Goal: Task Accomplishment & Management: Use online tool/utility

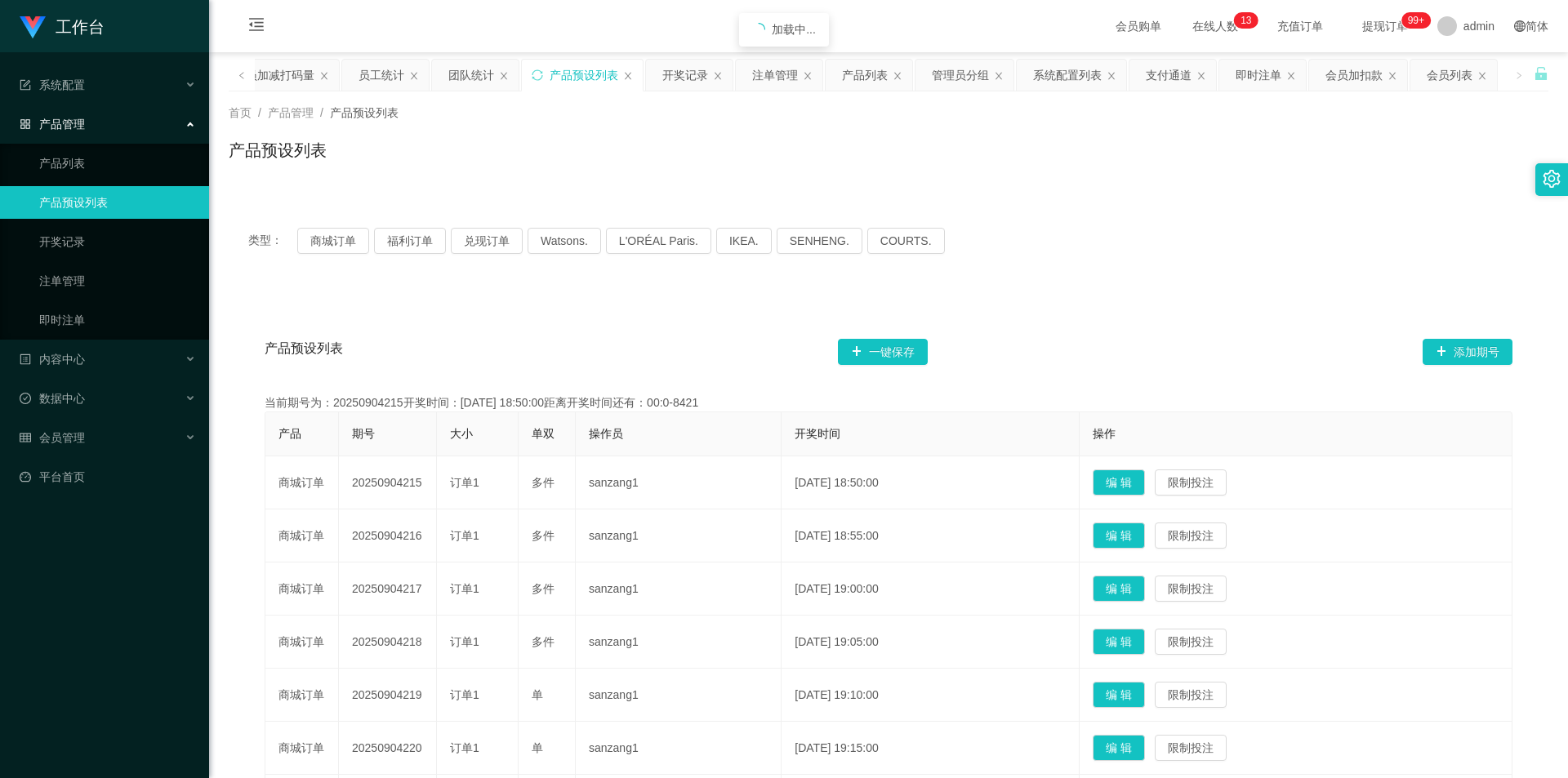
click at [342, 231] on button "商城订单" at bounding box center [332, 241] width 72 height 26
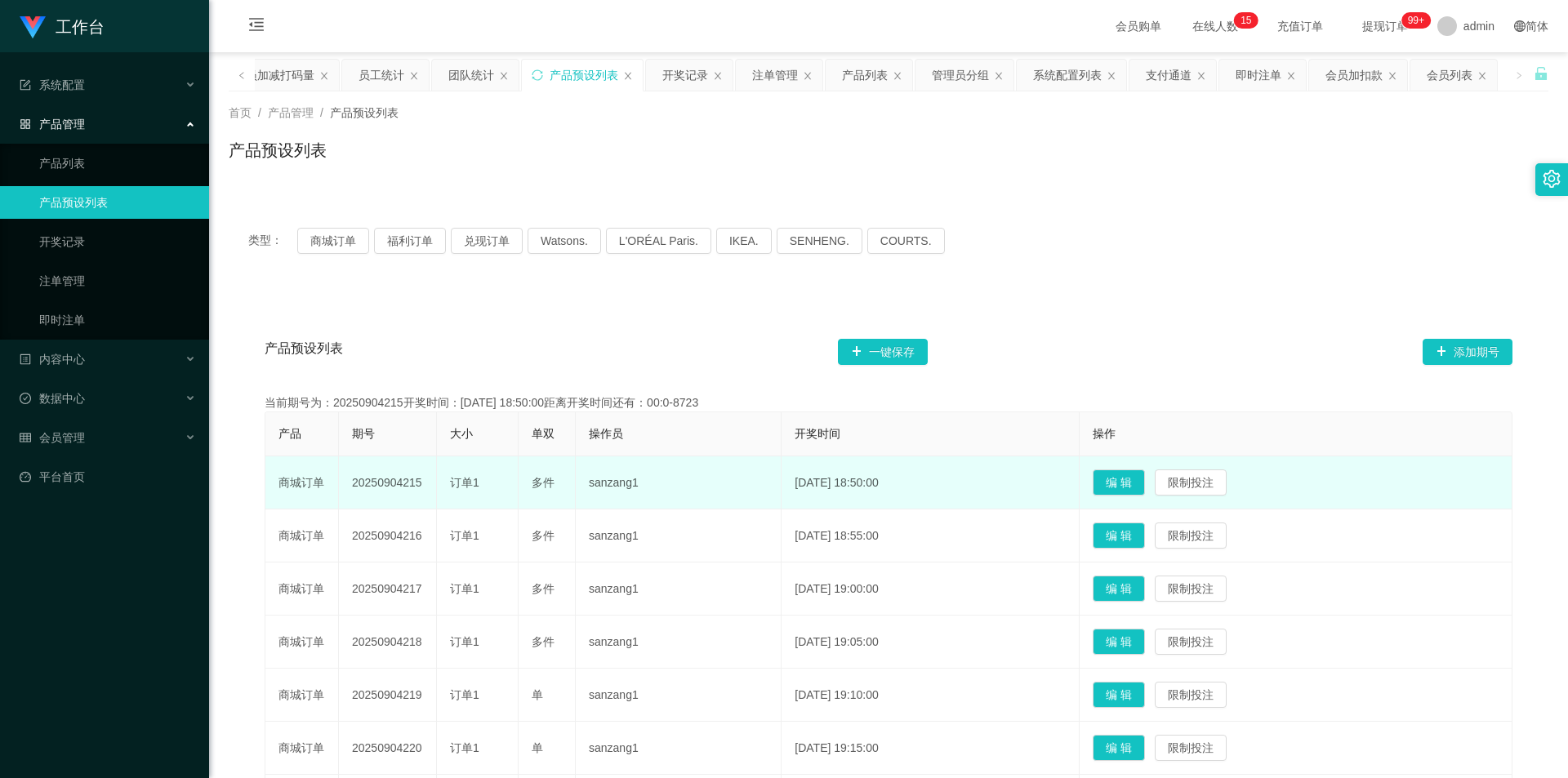
click at [397, 485] on td "20250904215" at bounding box center [387, 482] width 98 height 53
copy td "20250904215"
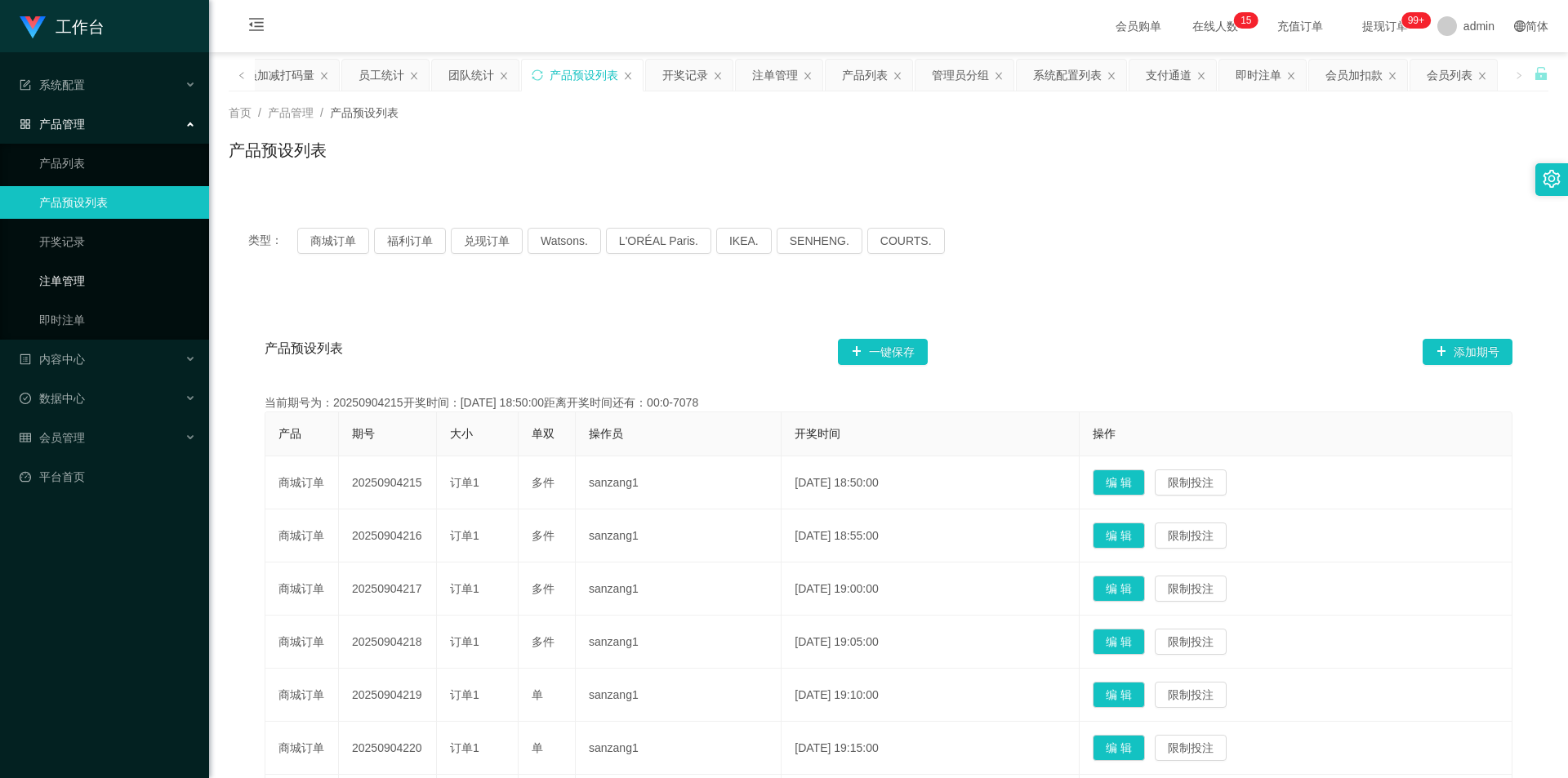
click at [71, 275] on link "注单管理" at bounding box center [117, 280] width 156 height 33
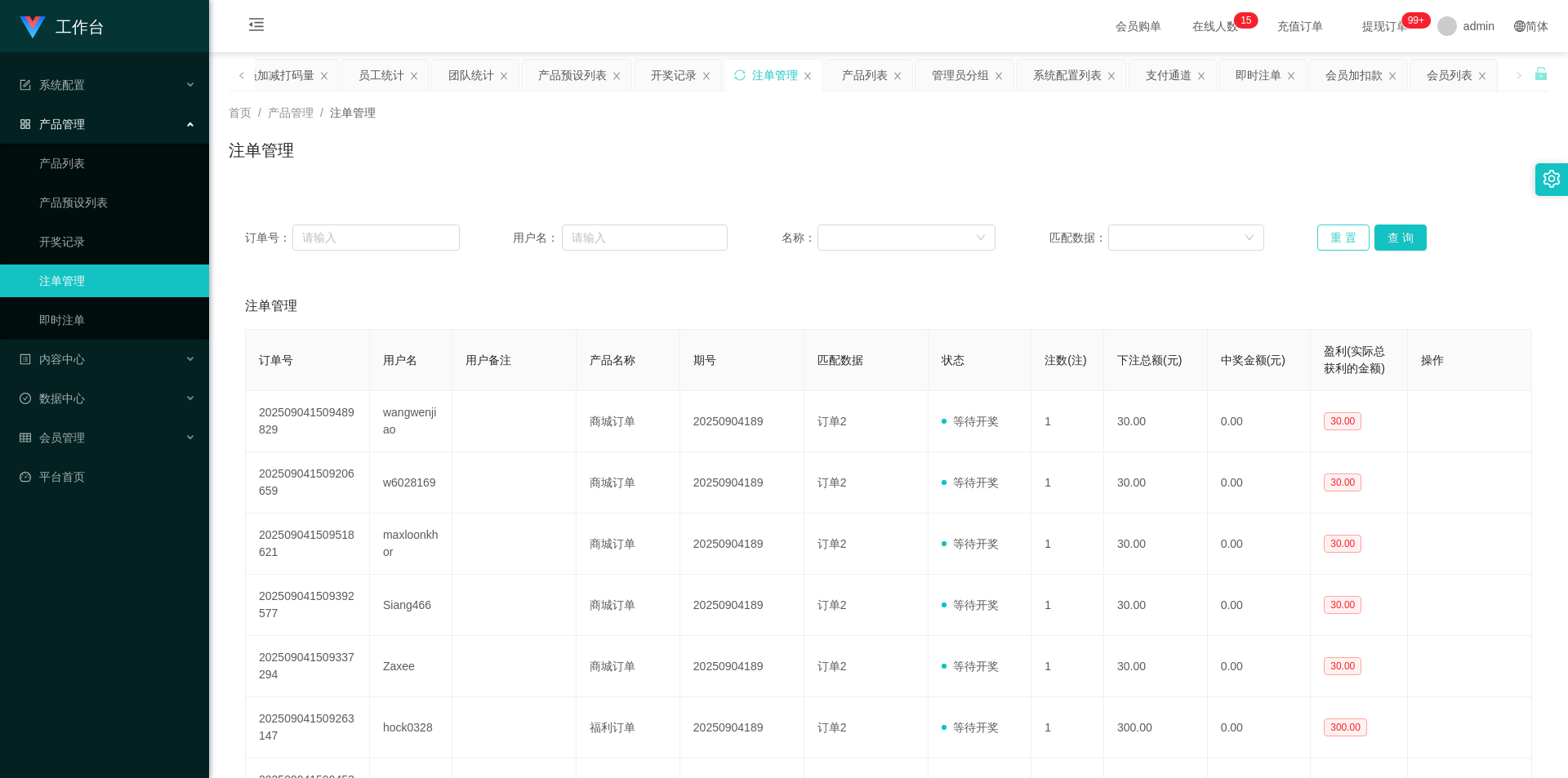
click at [1345, 232] on button "重 置" at bounding box center [1344, 237] width 52 height 26
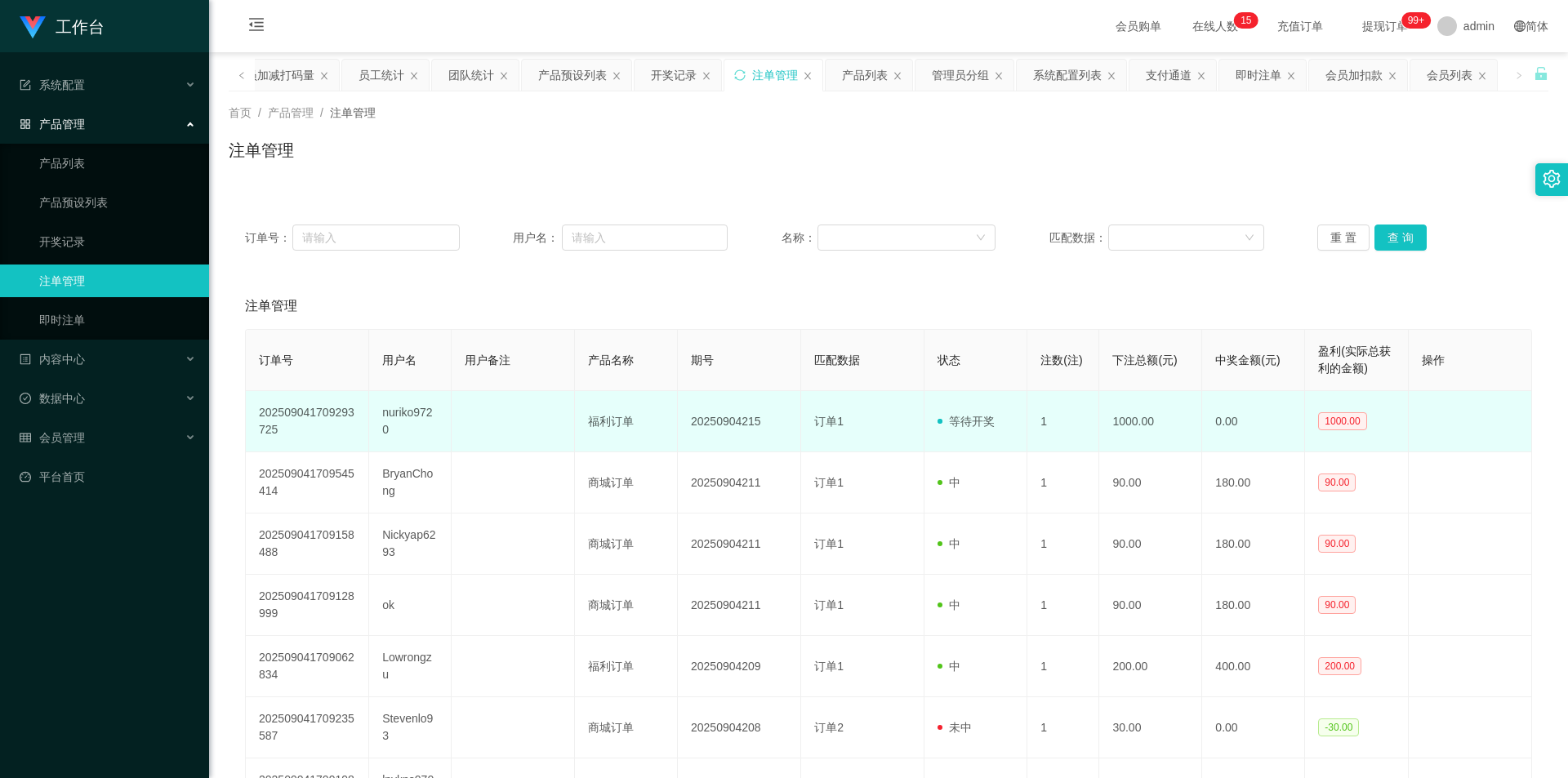
click at [400, 409] on td "nuriko9720" at bounding box center [410, 422] width 83 height 61
copy td "nuriko9720"
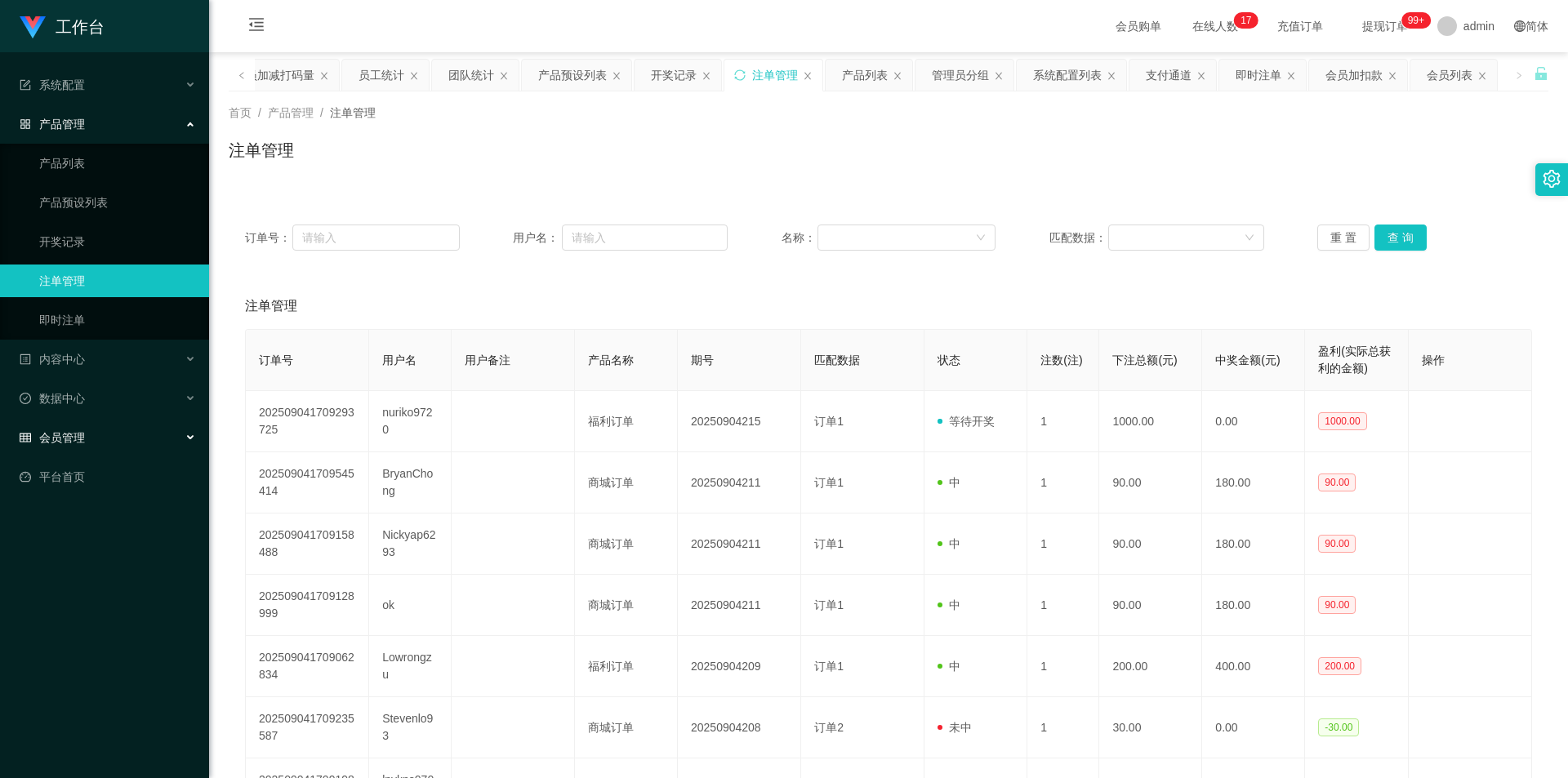
click at [28, 435] on icon "图标: table" at bounding box center [25, 437] width 11 height 11
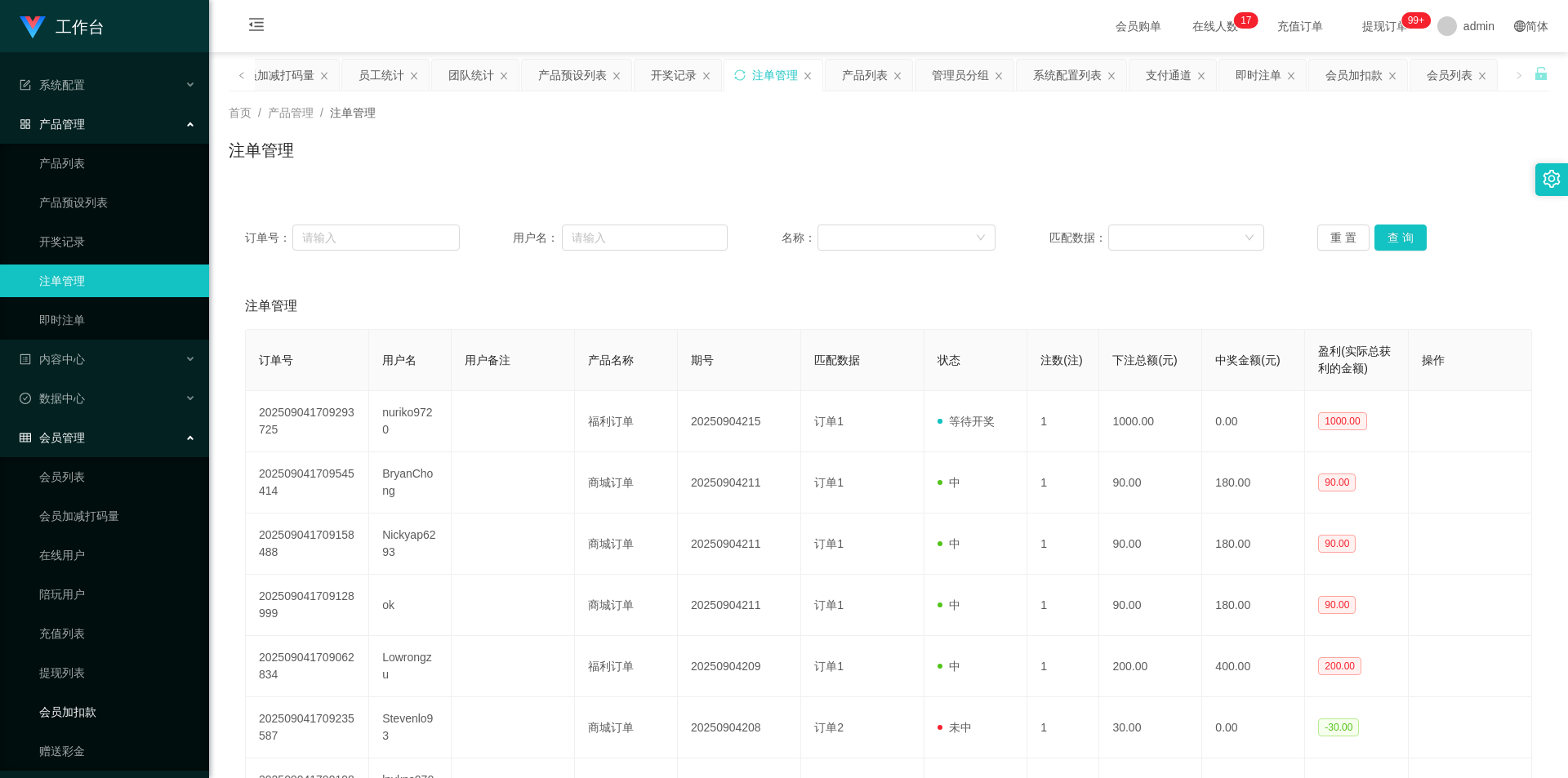
drag, startPoint x: 76, startPoint y: 703, endPoint x: 243, endPoint y: 626, distance: 183.9
click at [76, 704] on link "会员加扣款" at bounding box center [117, 711] width 156 height 33
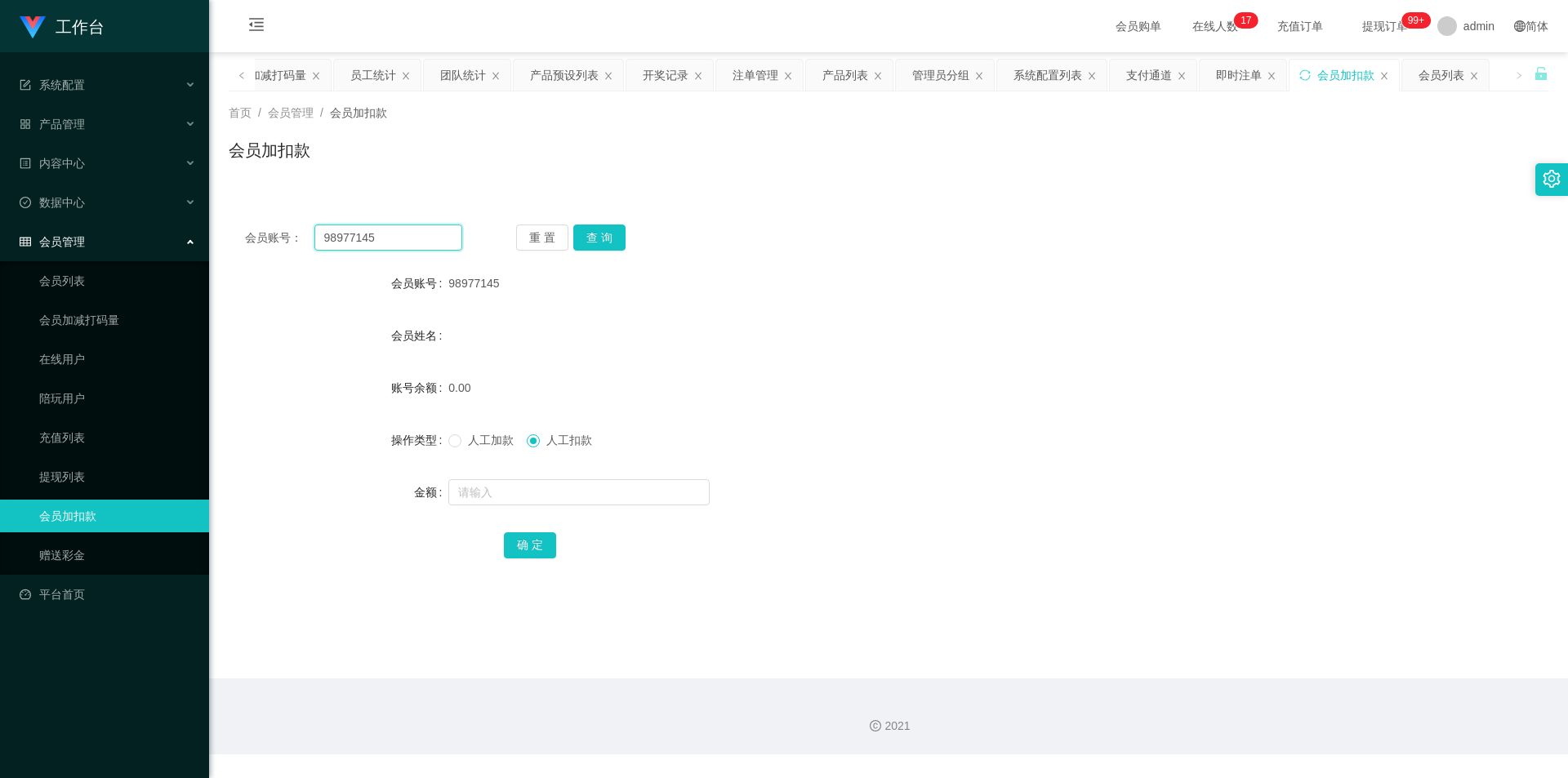
click at [417, 228] on input "98977145" at bounding box center [388, 237] width 148 height 26
paste input "nuriko9720"
type input "nuriko9720"
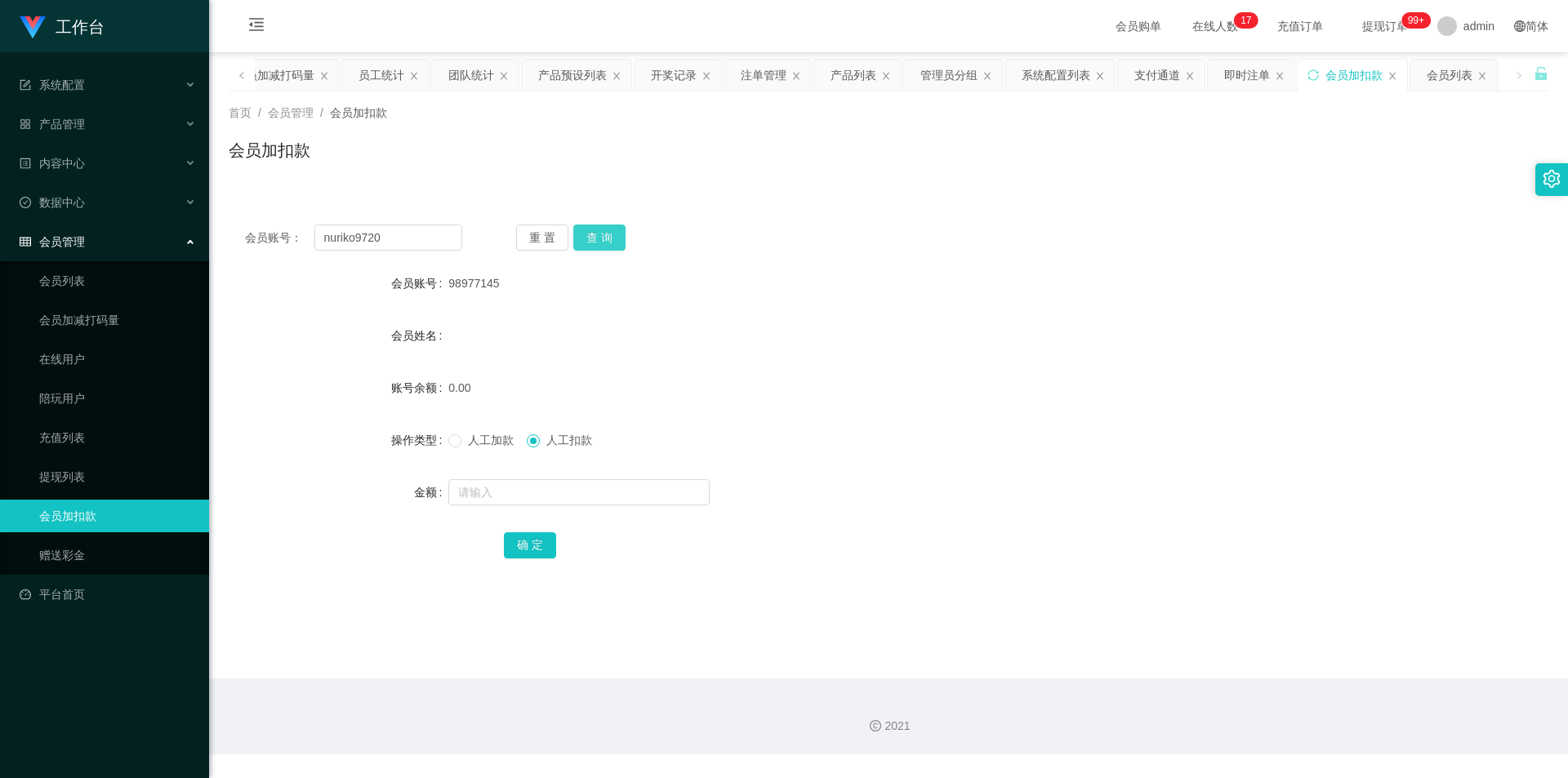
click at [617, 229] on button "查 询" at bounding box center [600, 237] width 52 height 26
click at [605, 231] on button "查 询" at bounding box center [600, 237] width 52 height 26
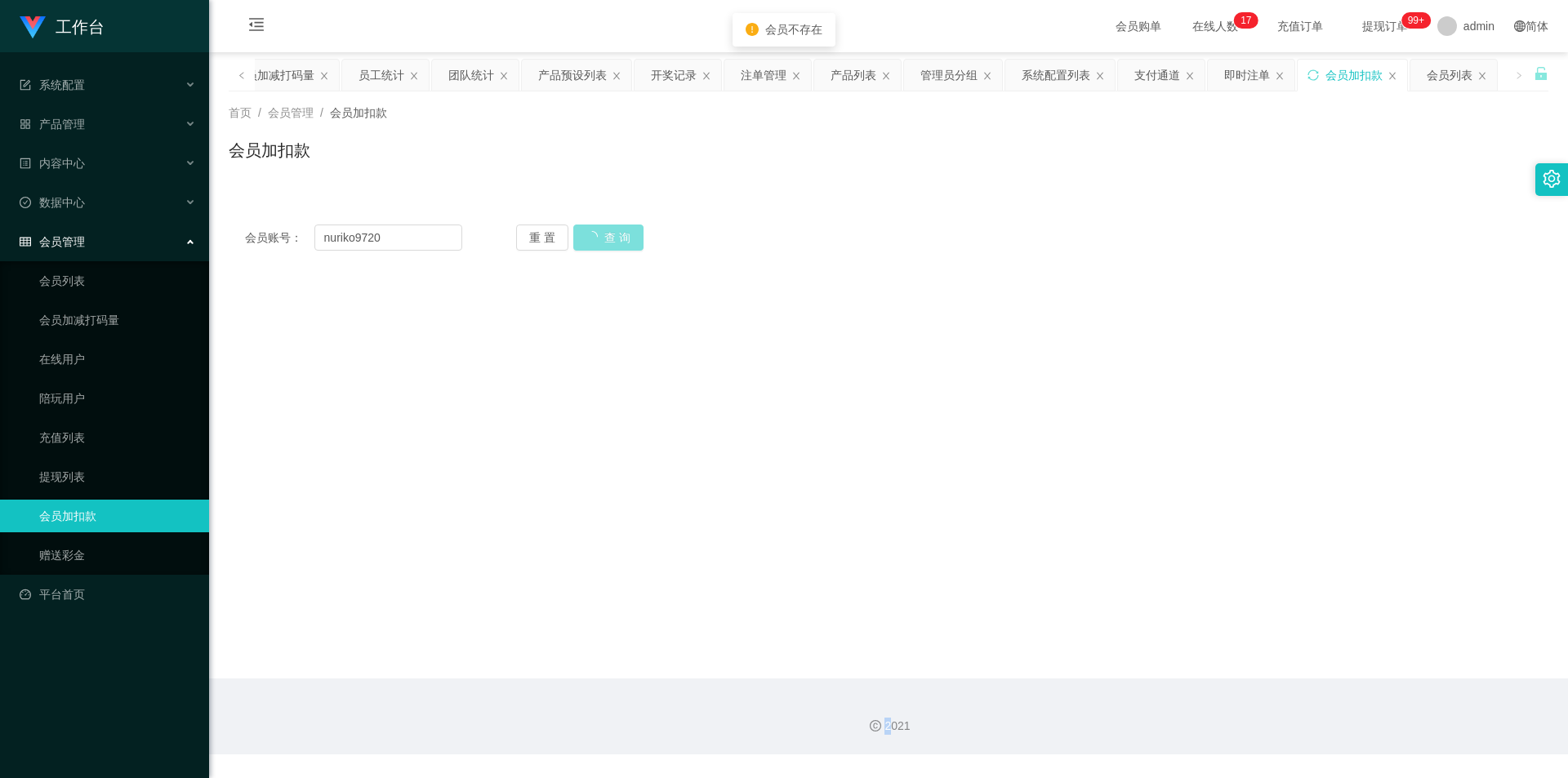
click at [605, 231] on div "重 置 查 询" at bounding box center [624, 237] width 217 height 26
click at [604, 232] on button "查 询" at bounding box center [600, 237] width 52 height 26
click at [604, 232] on div "重 置 查 询" at bounding box center [624, 237] width 217 height 26
click at [604, 232] on button "查 询" at bounding box center [600, 237] width 52 height 26
click at [604, 232] on div "重 置 查 询" at bounding box center [624, 237] width 217 height 26
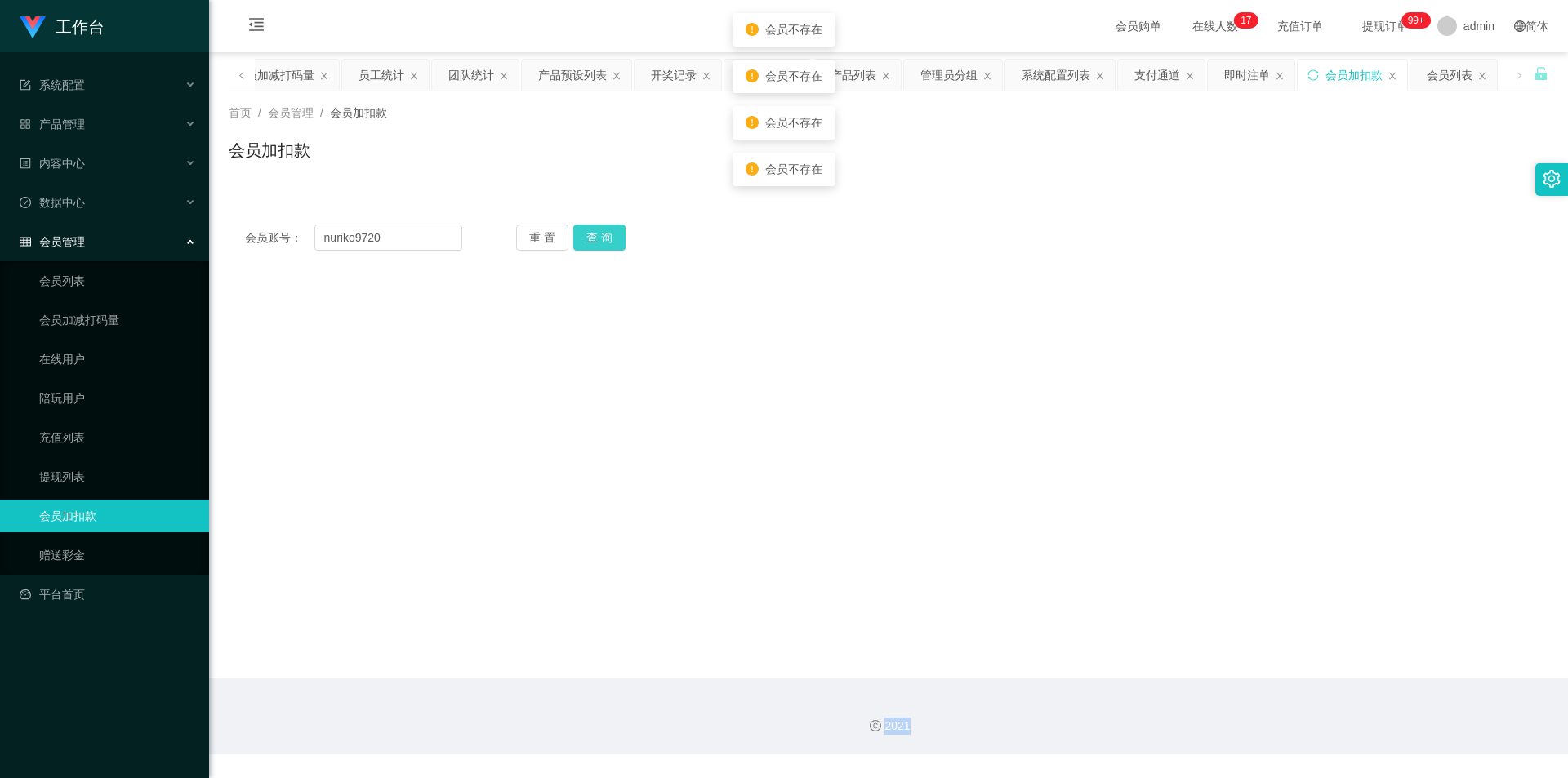
click at [604, 232] on button "查 询" at bounding box center [600, 237] width 52 height 26
click at [604, 232] on div "重 置 查 询" at bounding box center [624, 237] width 217 height 26
click at [322, 238] on input "nuriko9720" at bounding box center [388, 237] width 148 height 26
click at [328, 235] on input "nuriko9720" at bounding box center [388, 237] width 148 height 26
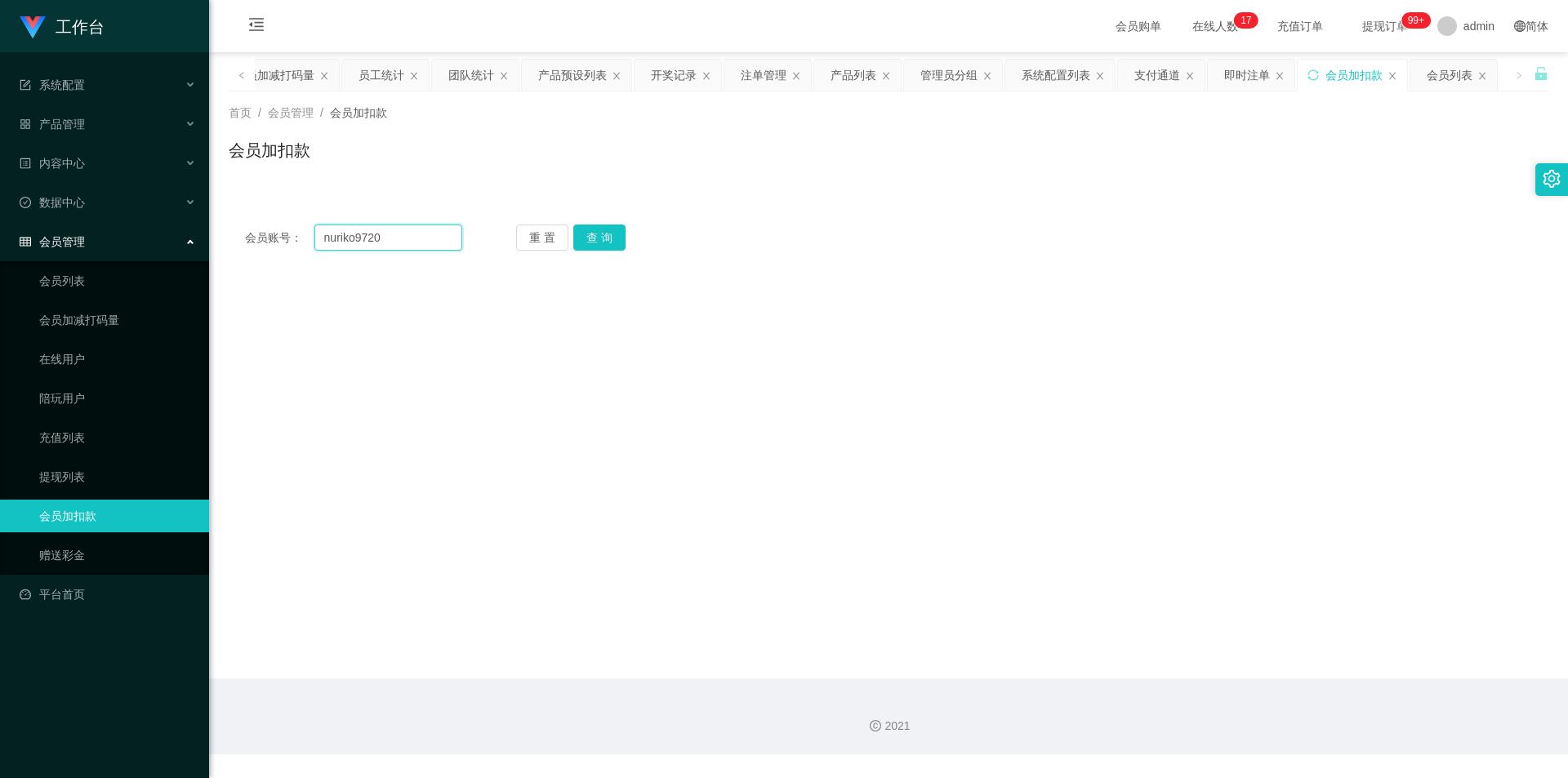
click at [321, 237] on input "nuriko9720" at bounding box center [388, 237] width 148 height 26
click at [608, 242] on button "查 询" at bounding box center [600, 237] width 52 height 26
click at [608, 242] on div "重 置 查 询" at bounding box center [624, 237] width 217 height 26
click at [608, 242] on button "查 询" at bounding box center [600, 237] width 52 height 26
click at [608, 242] on div "重 置 查 询" at bounding box center [624, 237] width 217 height 26
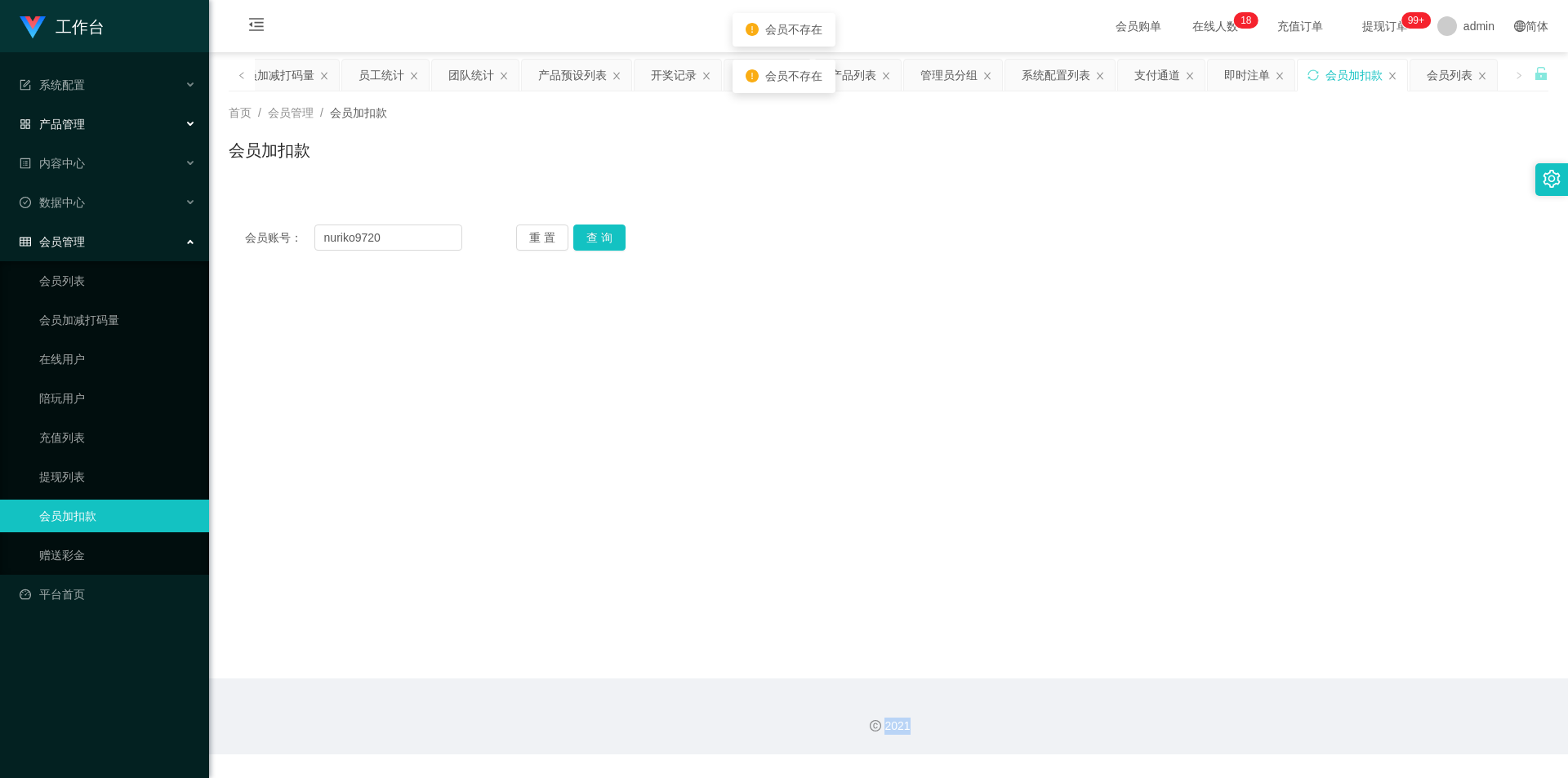
click at [86, 116] on div "产品管理" at bounding box center [104, 124] width 210 height 33
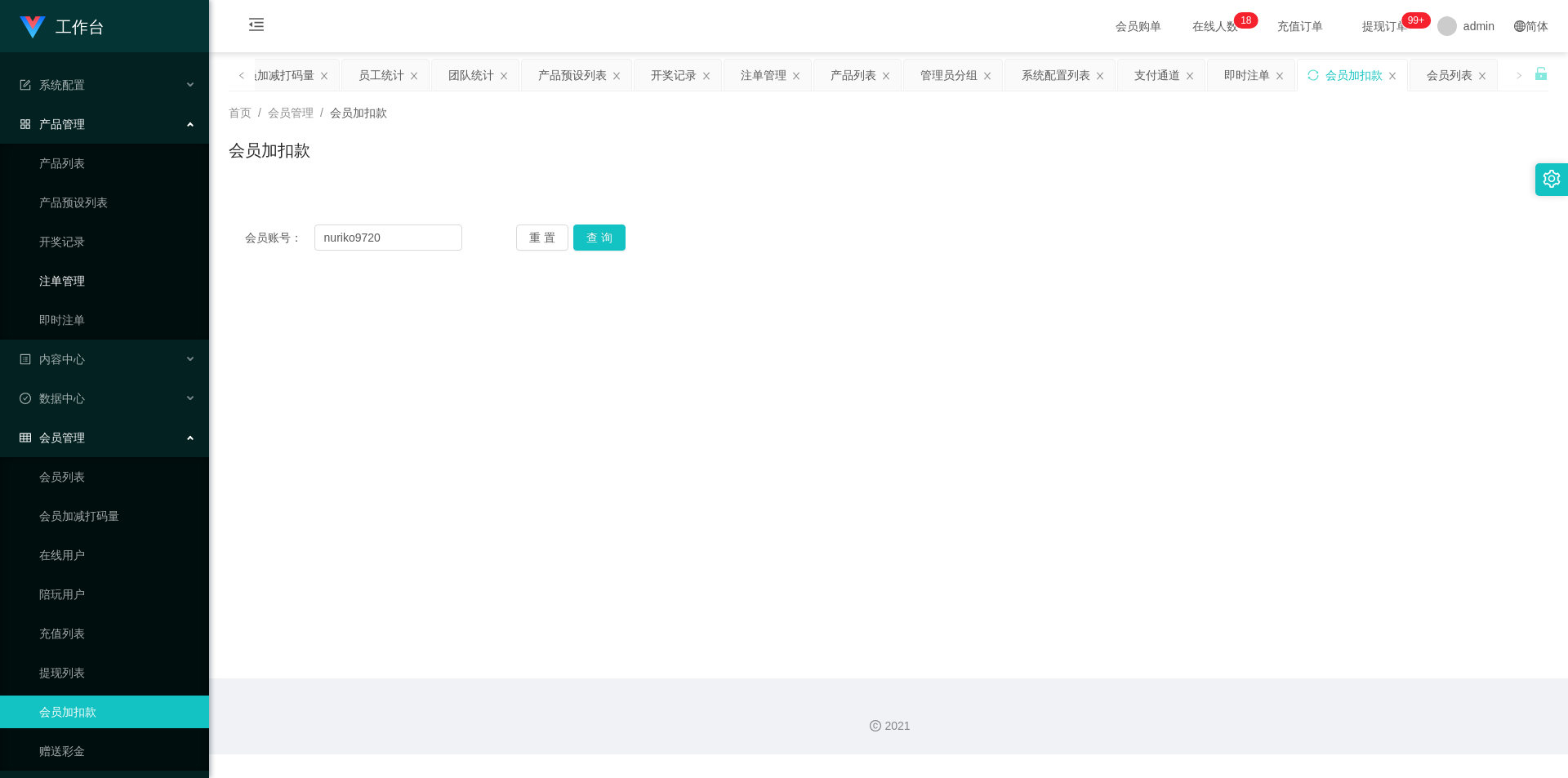
click at [90, 274] on link "注单管理" at bounding box center [117, 280] width 156 height 33
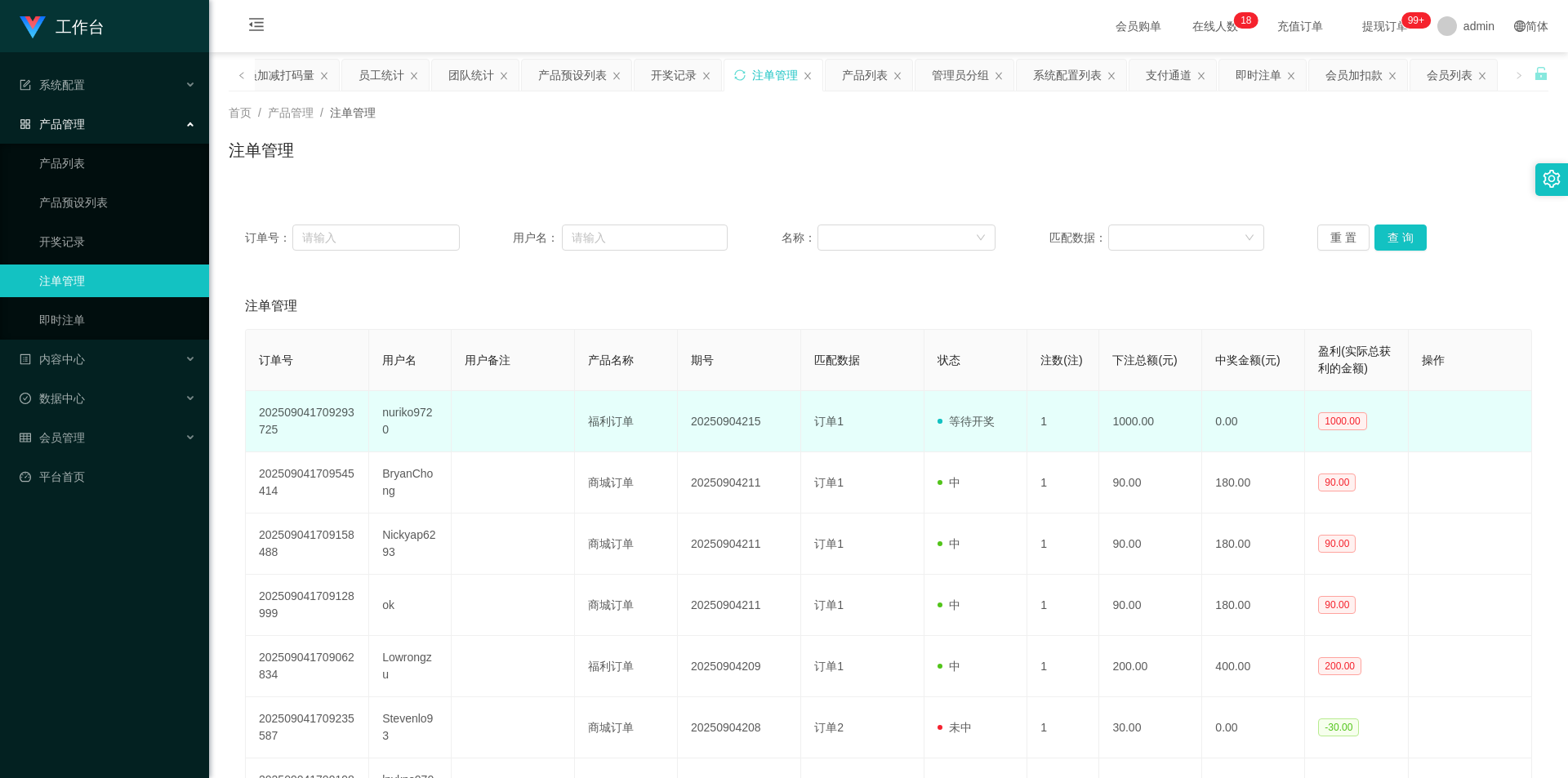
click at [398, 415] on td "nuriko9720" at bounding box center [410, 422] width 83 height 61
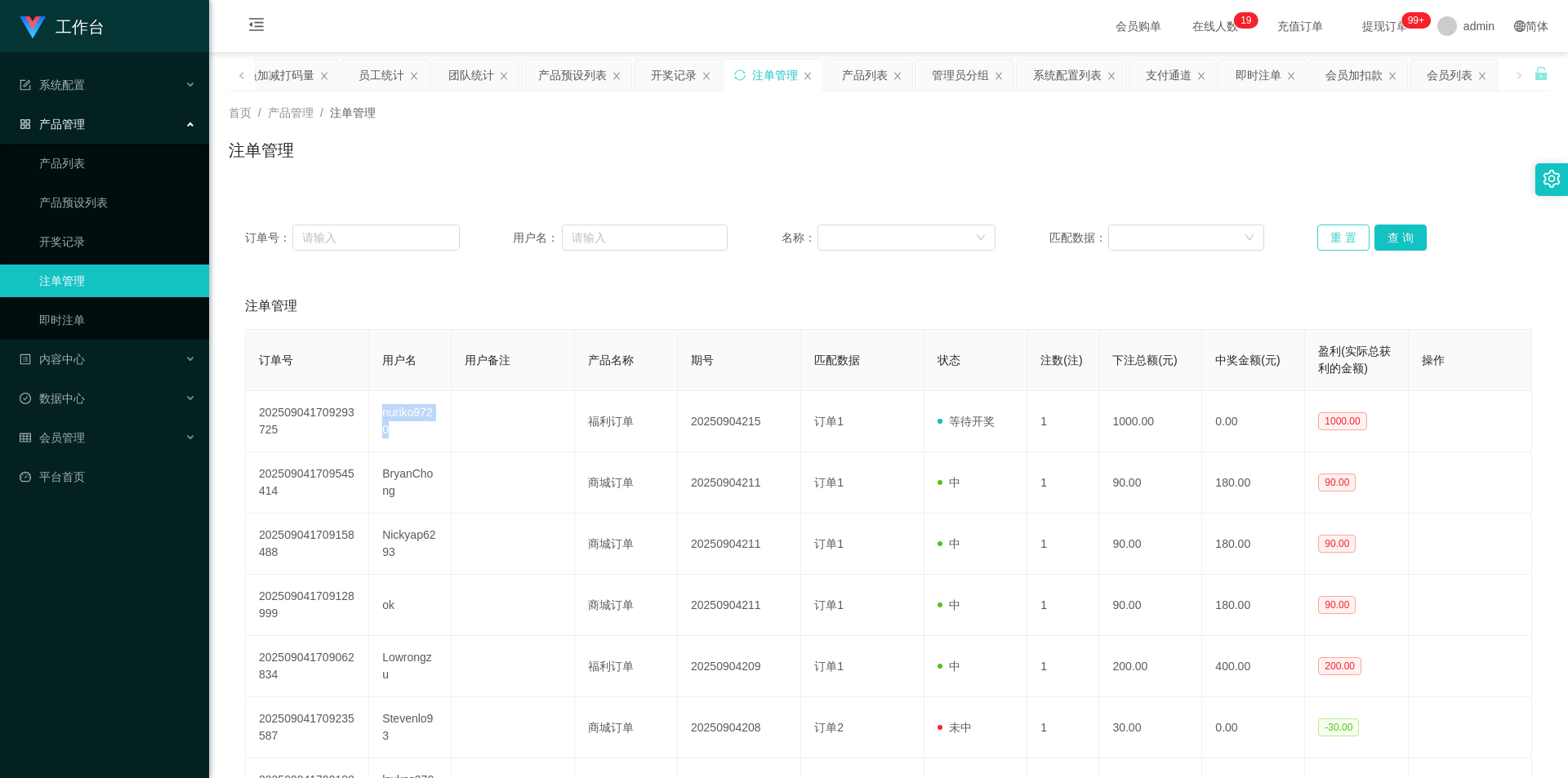
click at [1318, 246] on button "重 置" at bounding box center [1344, 237] width 52 height 26
click at [1319, 245] on button "重 置" at bounding box center [1344, 237] width 52 height 26
click at [93, 198] on link "产品预设列表" at bounding box center [117, 202] width 156 height 33
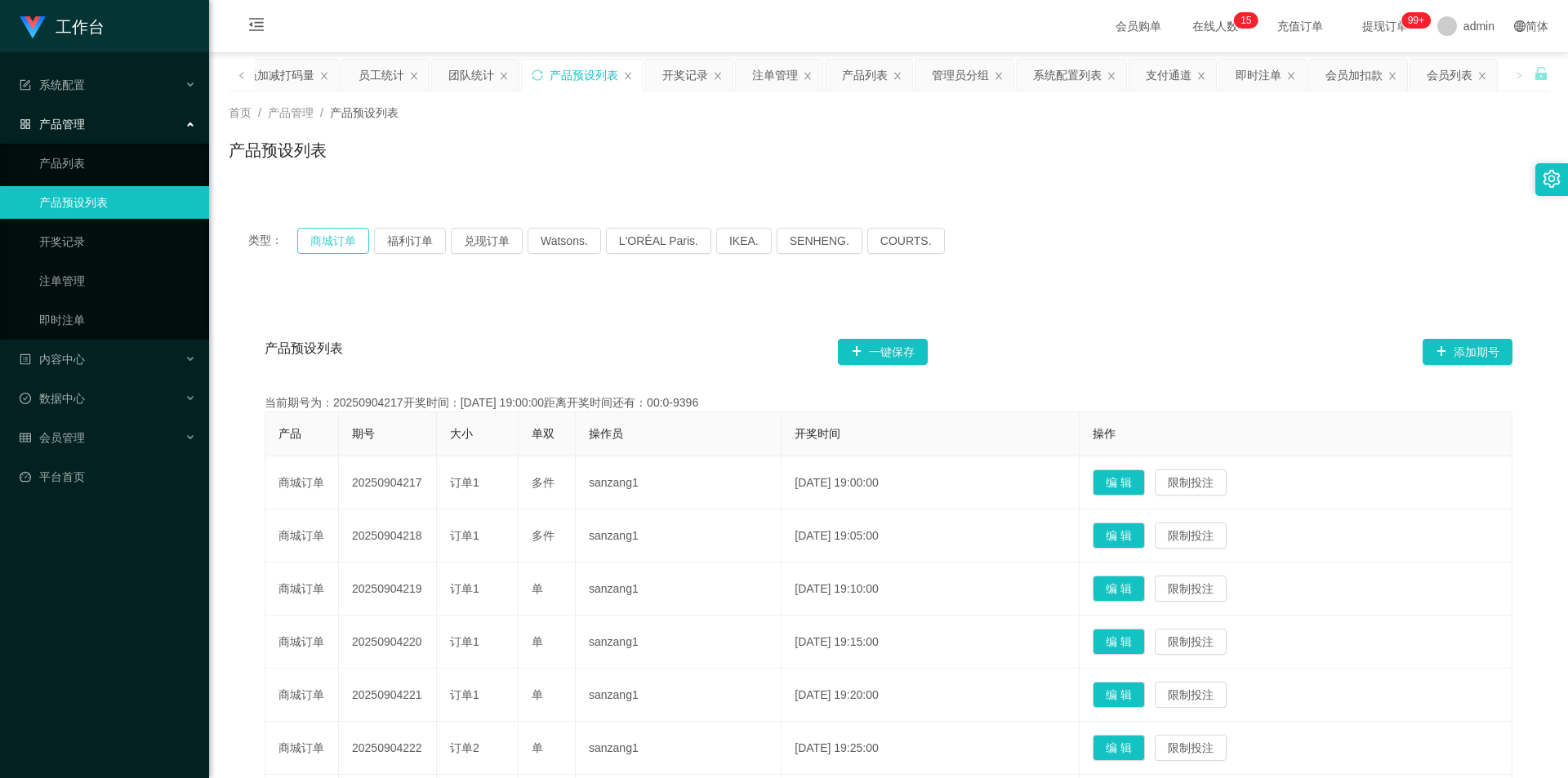
click at [337, 233] on button "商城订单" at bounding box center [332, 241] width 72 height 26
click at [414, 236] on button "福利订单" at bounding box center [410, 241] width 72 height 26
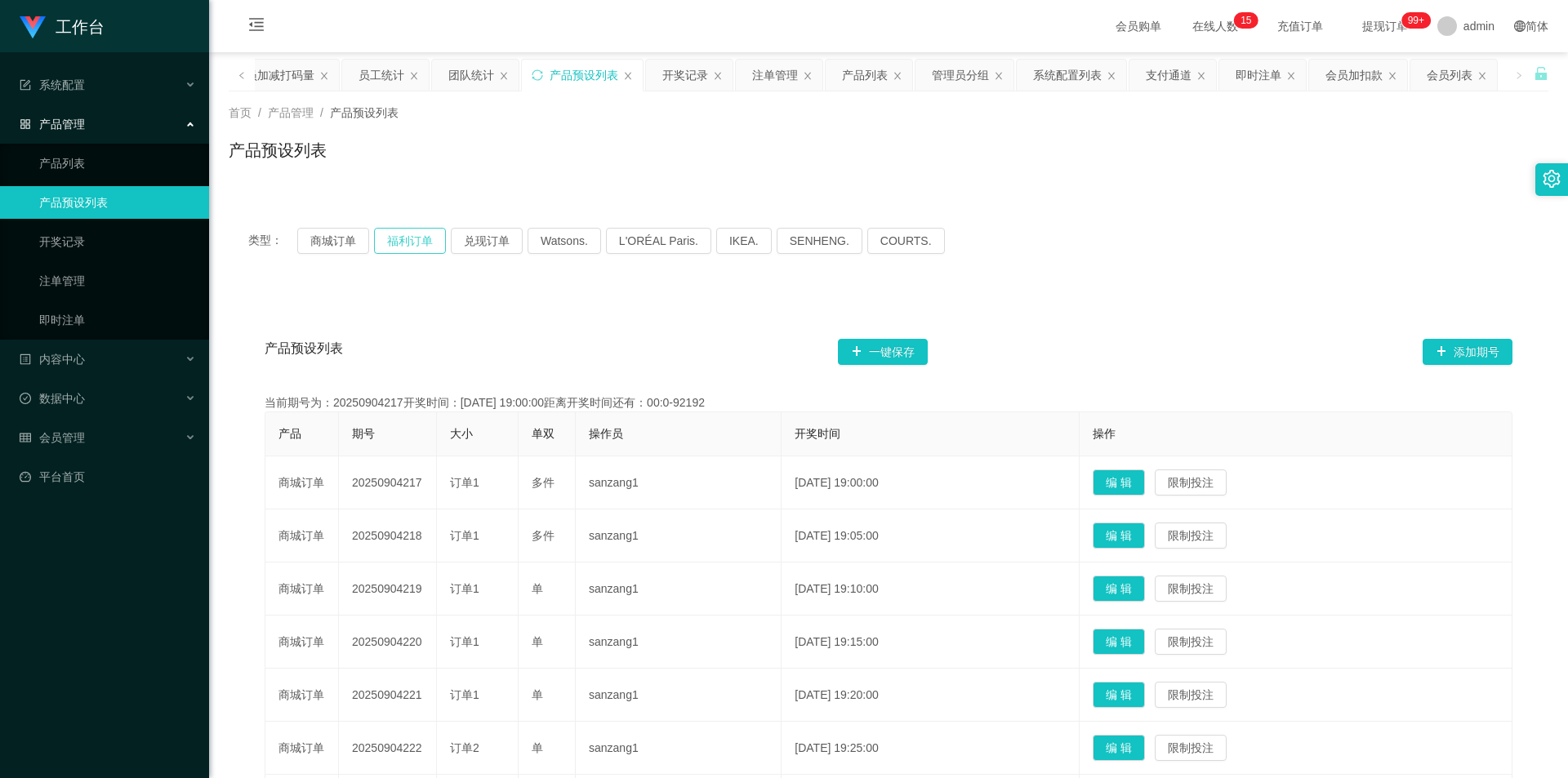
click at [414, 236] on button "福利订单" at bounding box center [410, 241] width 72 height 26
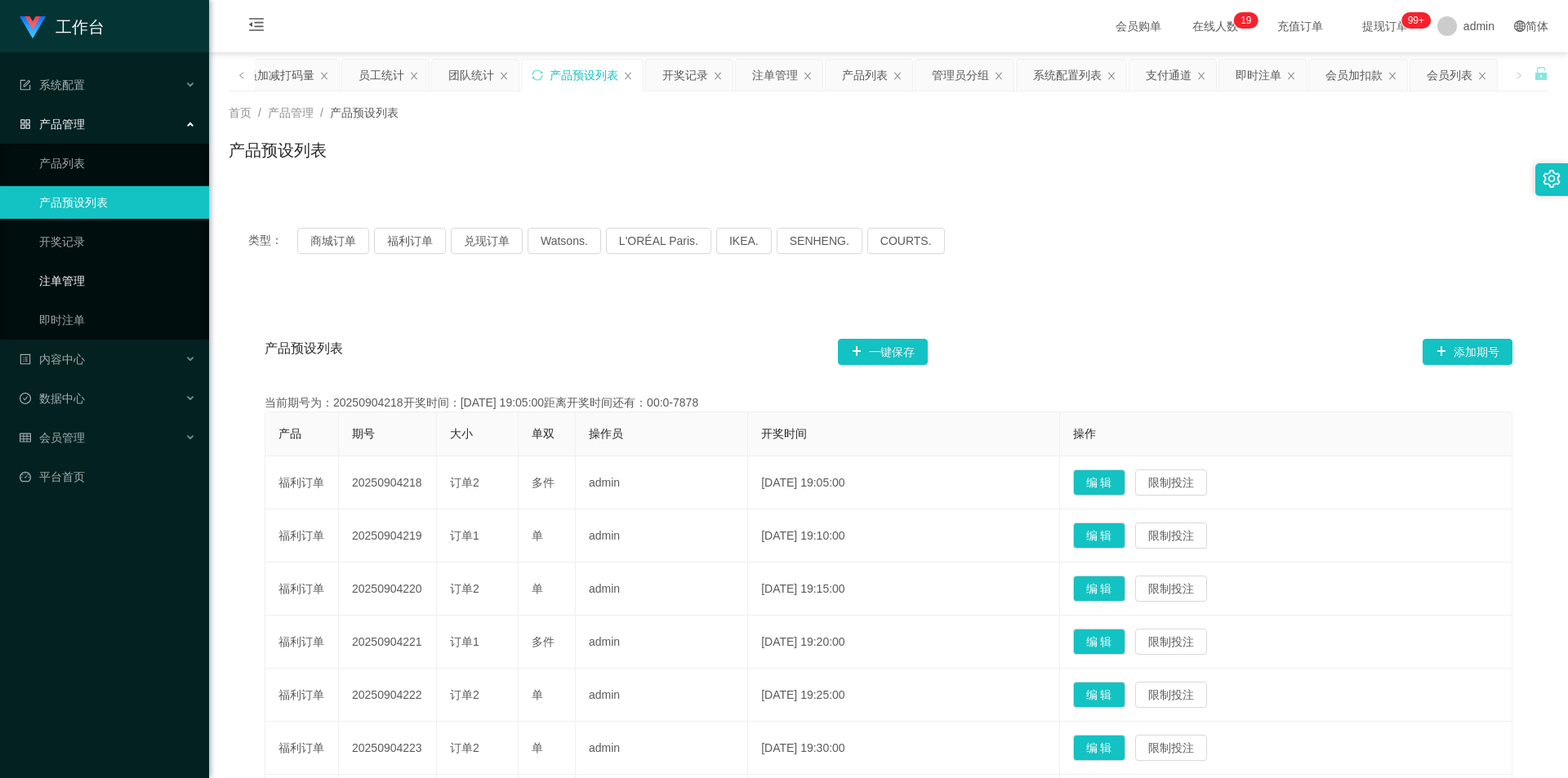
click at [95, 269] on link "注单管理" at bounding box center [117, 280] width 156 height 33
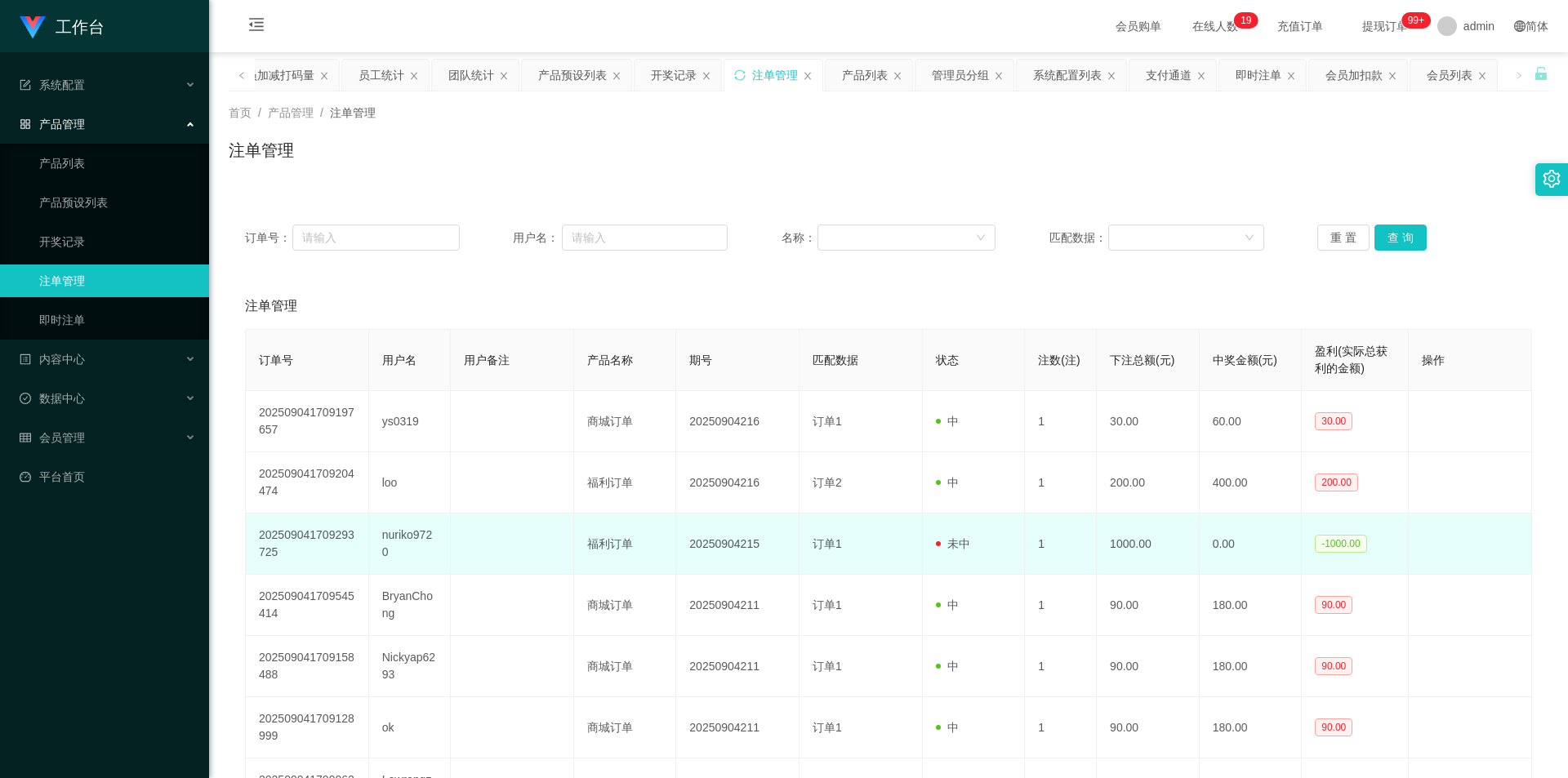
click at [409, 539] on td "nuriko9720" at bounding box center [410, 544] width 82 height 61
copy td "nuriko9720"
